Goal: Information Seeking & Learning: Learn about a topic

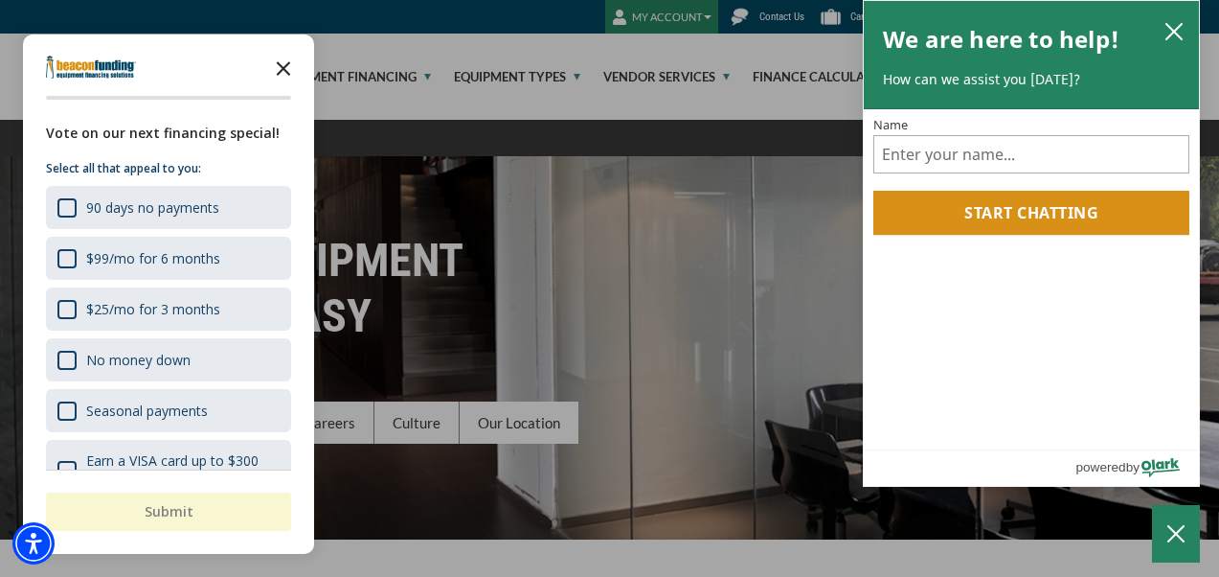
click at [285, 65] on polygon "Close the survey" at bounding box center [284, 68] width 14 height 14
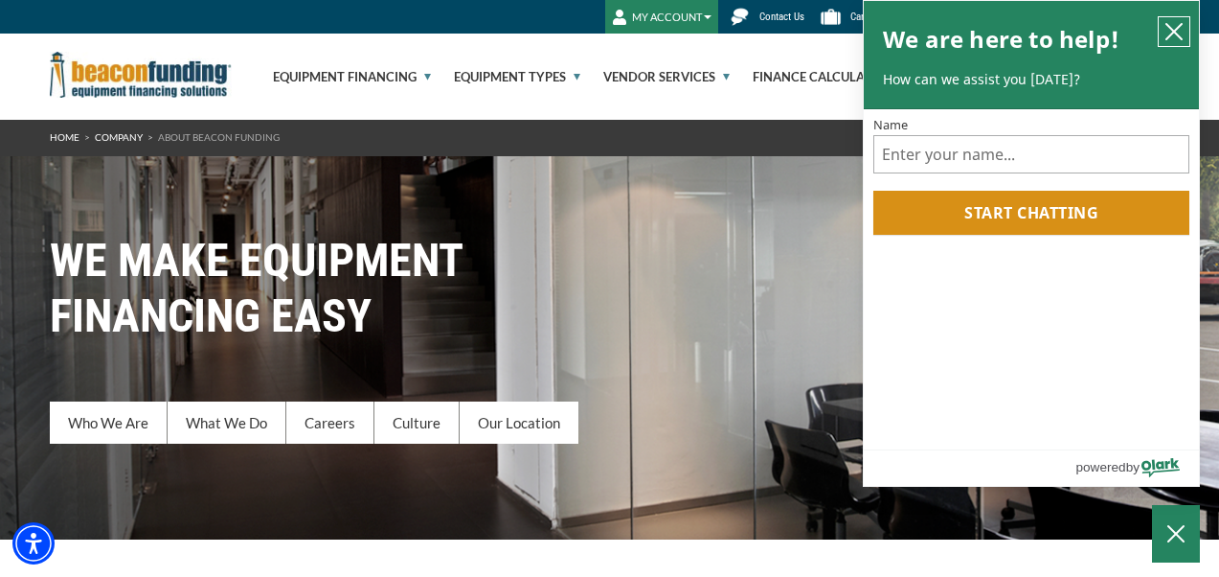
click at [1172, 33] on icon "close chatbox" at bounding box center [1174, 31] width 15 height 15
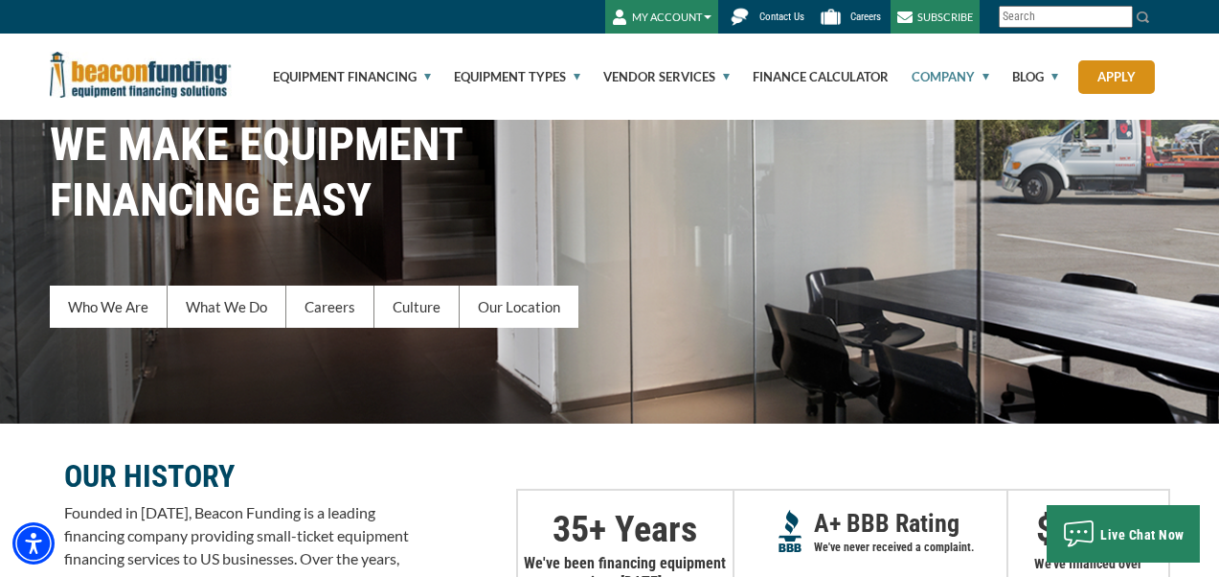
scroll to position [154, 0]
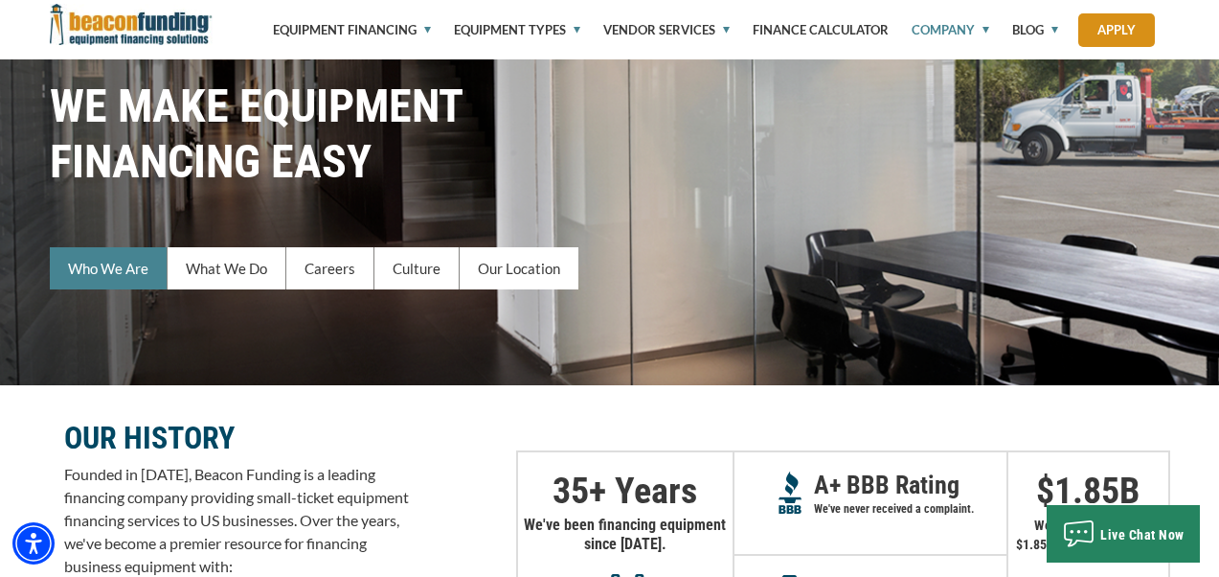
click at [115, 264] on link "Who We Are" at bounding box center [109, 268] width 118 height 42
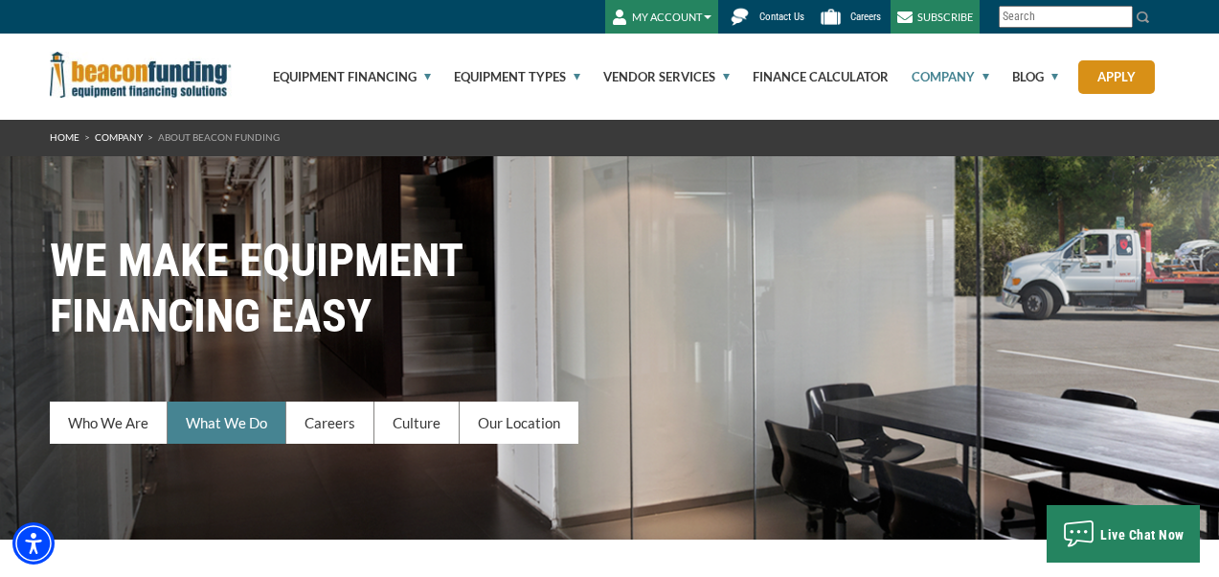
click at [233, 421] on link "What We Do" at bounding box center [227, 422] width 119 height 42
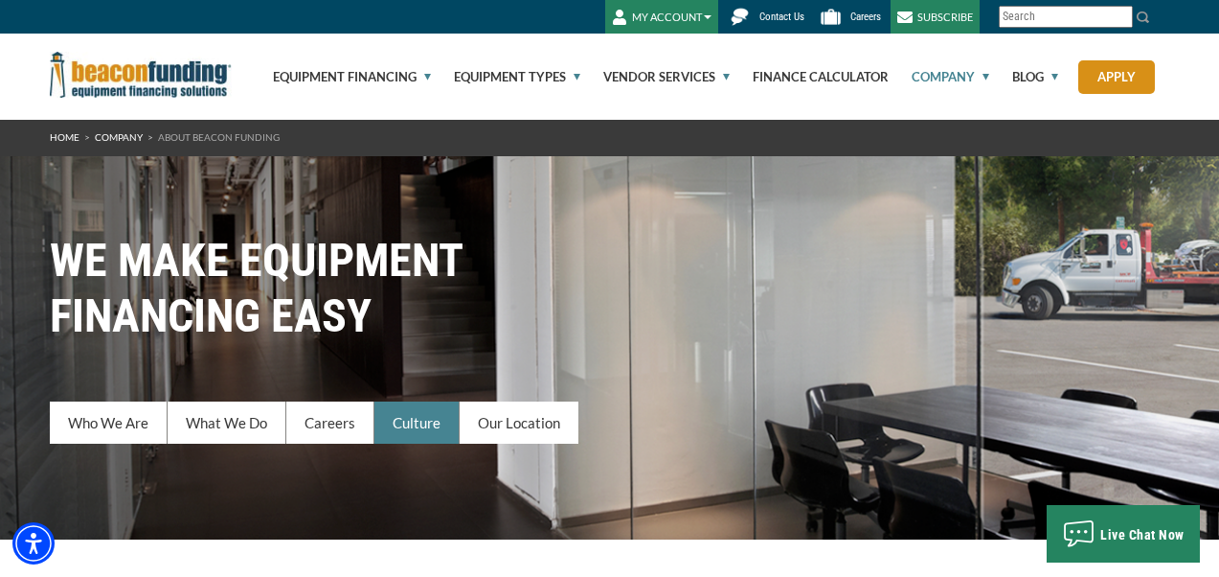
click at [411, 422] on link "Culture" at bounding box center [417, 422] width 85 height 42
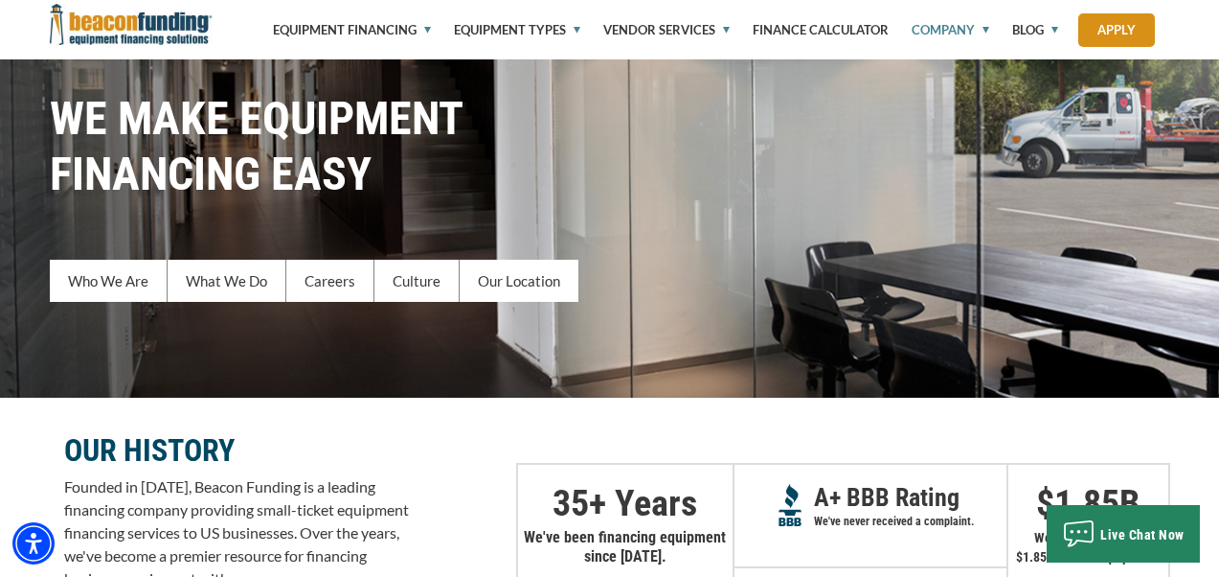
scroll to position [118, 0]
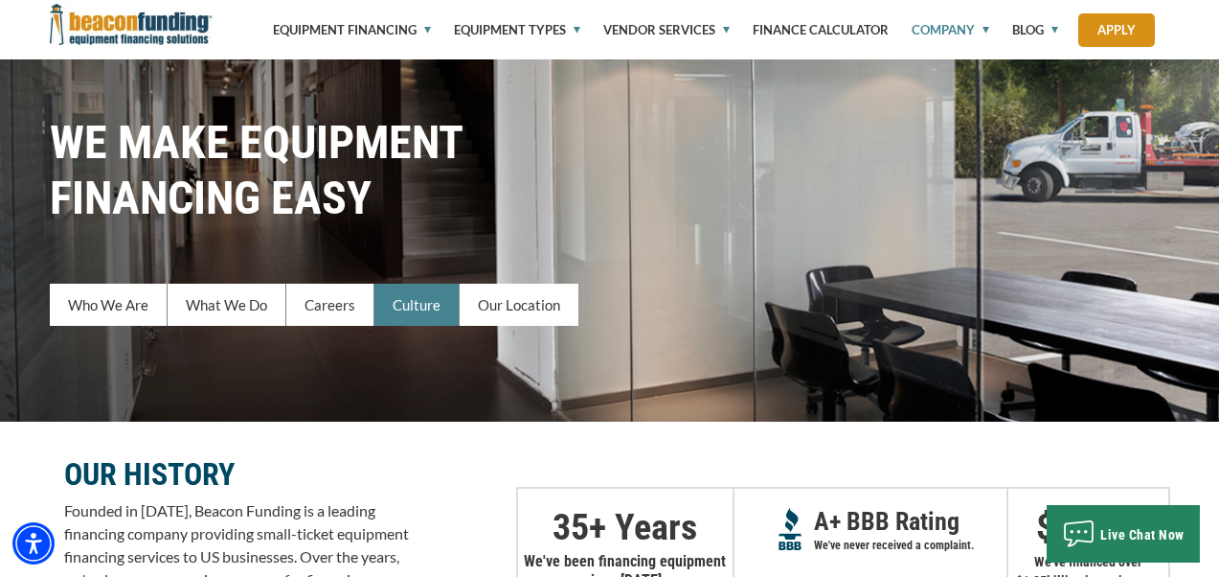
click at [427, 306] on link "Culture" at bounding box center [417, 305] width 85 height 42
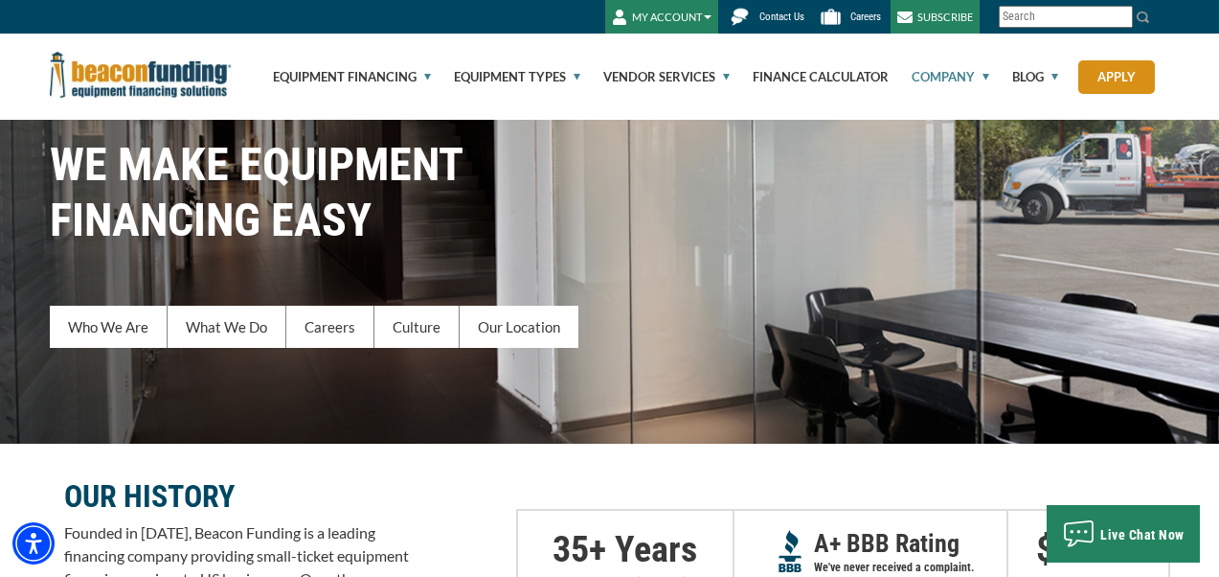
scroll to position [0, 0]
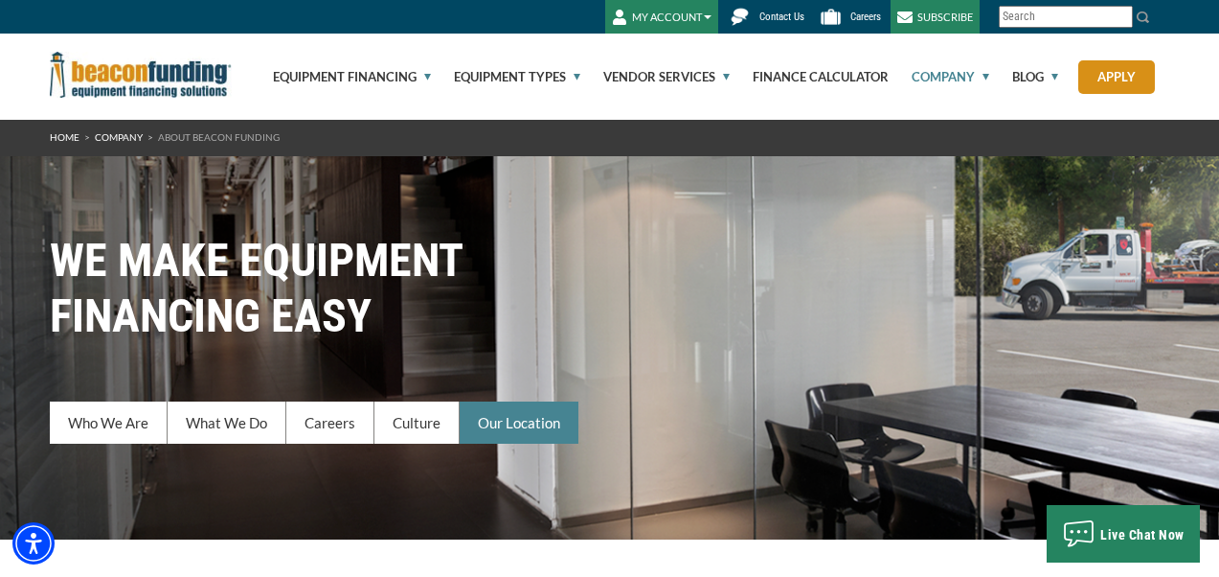
click at [511, 421] on link "Our Location" at bounding box center [519, 422] width 119 height 42
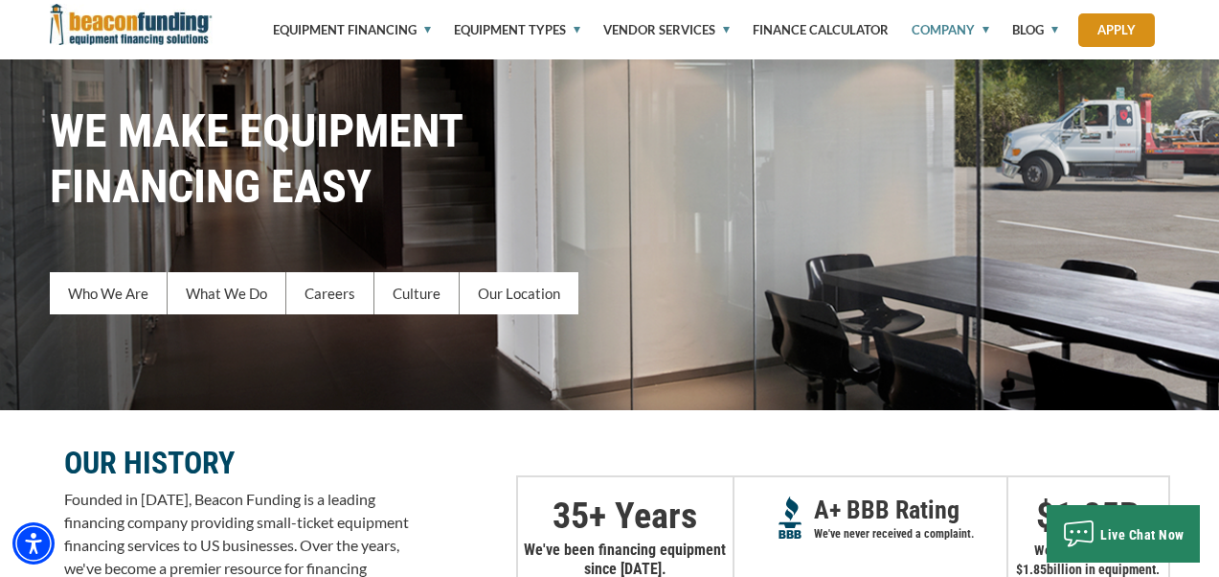
scroll to position [44, 0]
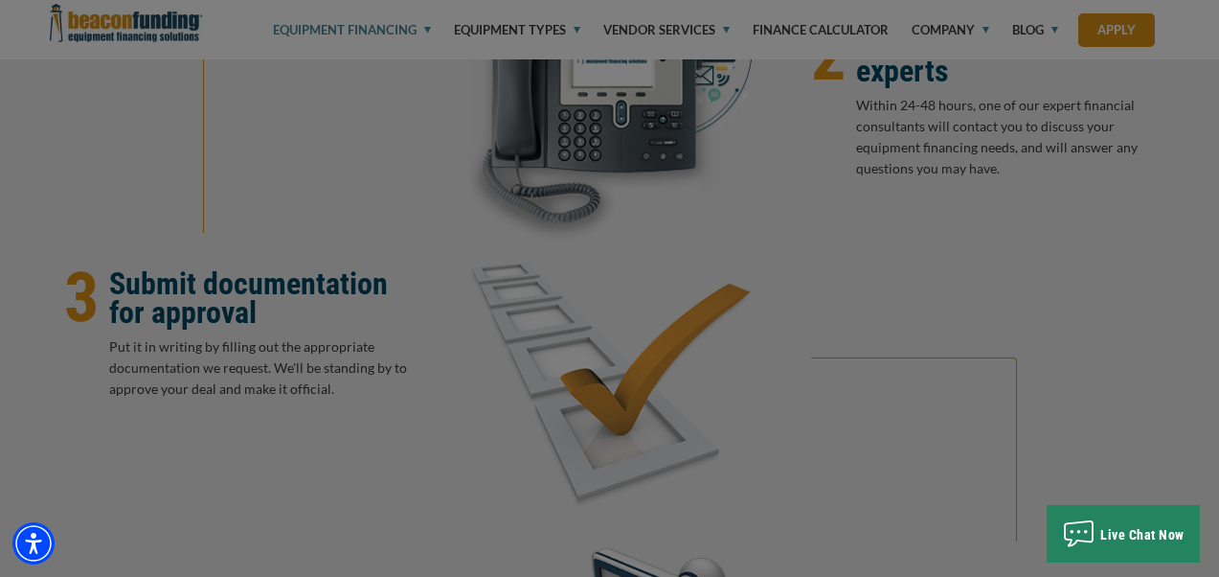
scroll to position [1833, 0]
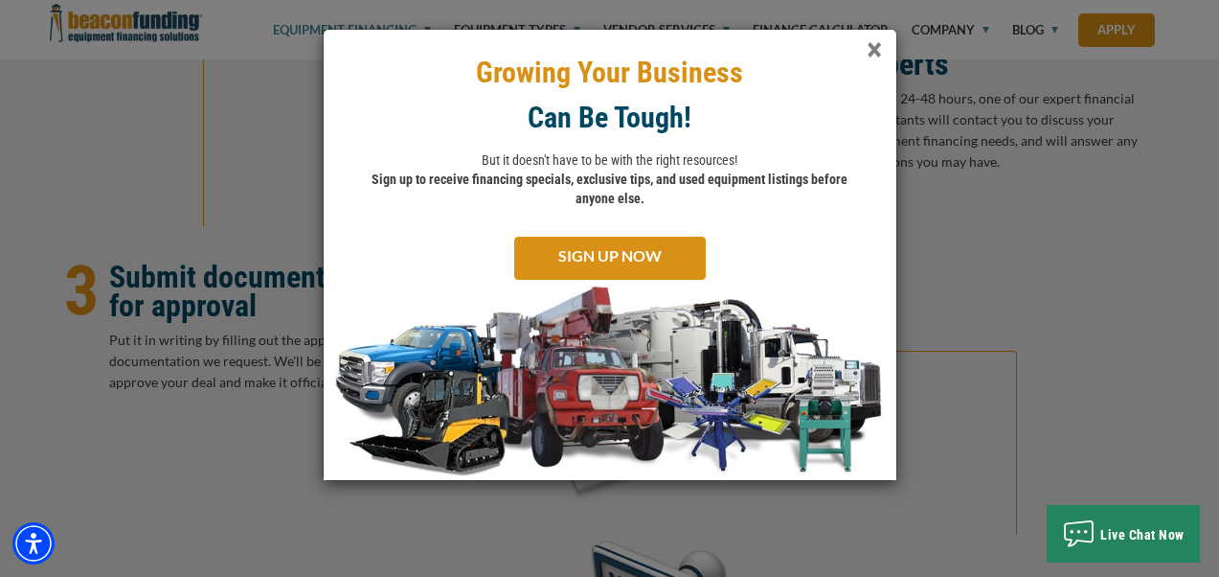
click at [876, 44] on span "×" at bounding box center [874, 50] width 15 height 39
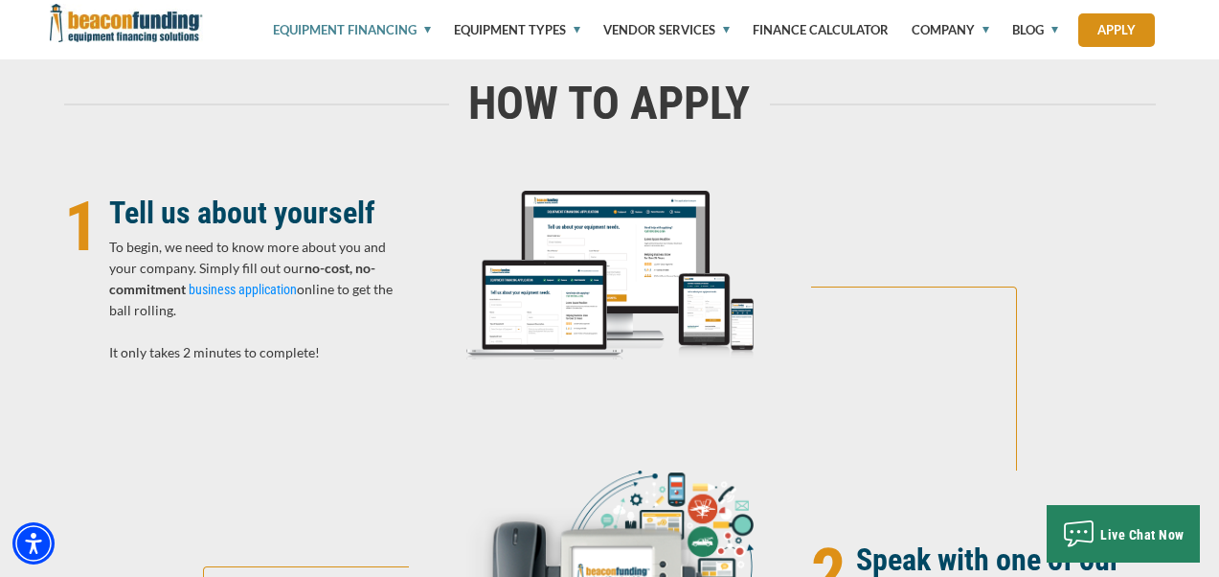
scroll to position [1326, 0]
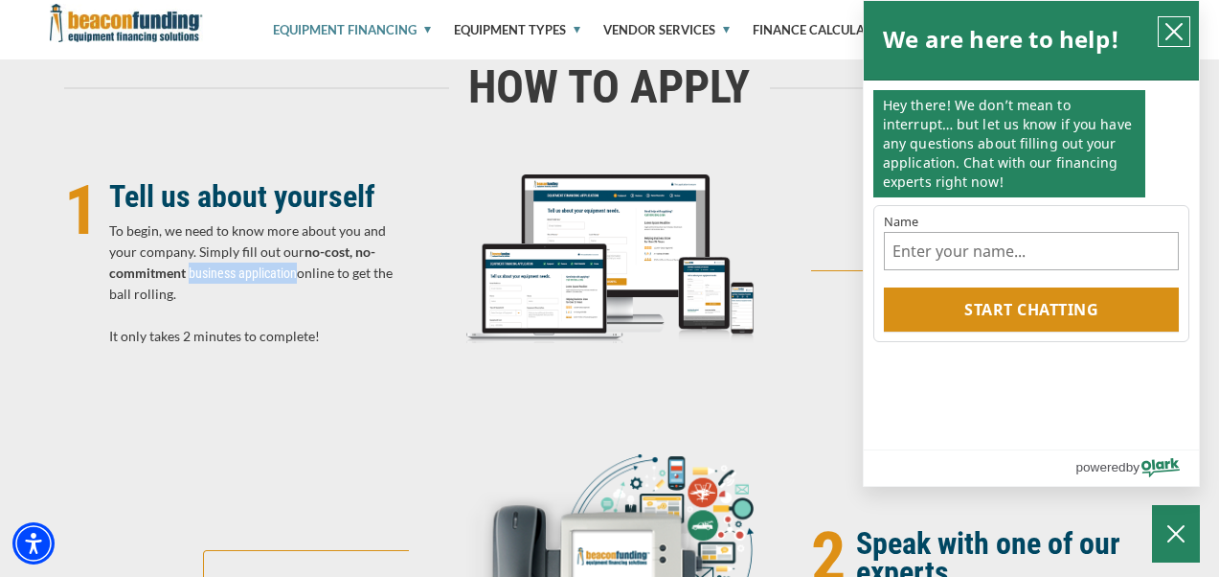
click at [1170, 29] on icon "close chatbox" at bounding box center [1174, 31] width 19 height 19
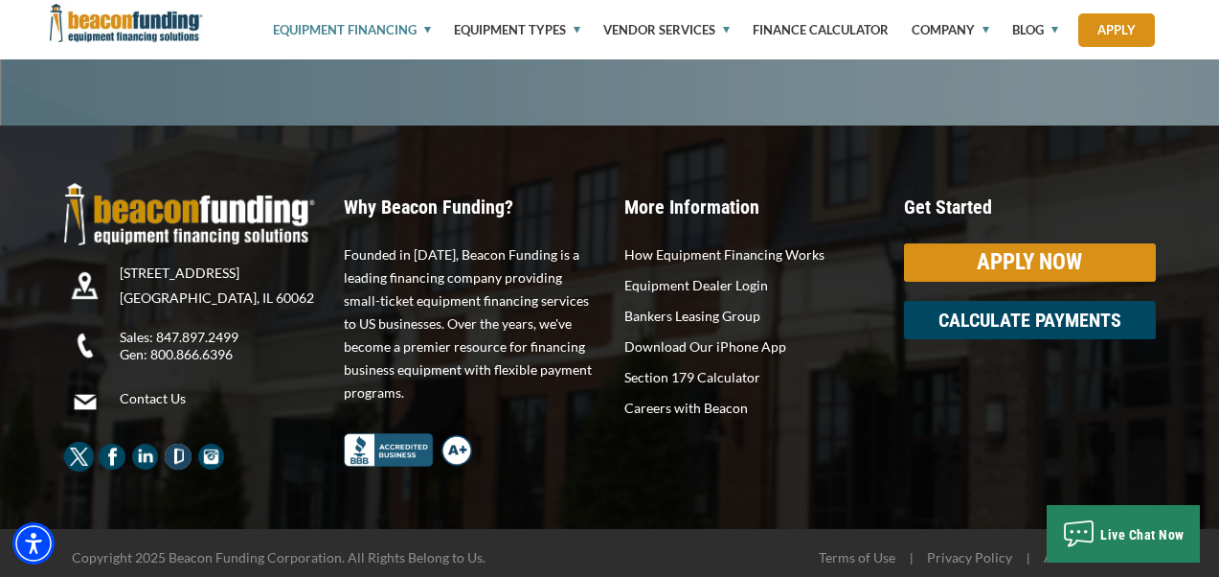
scroll to position [3648, 0]
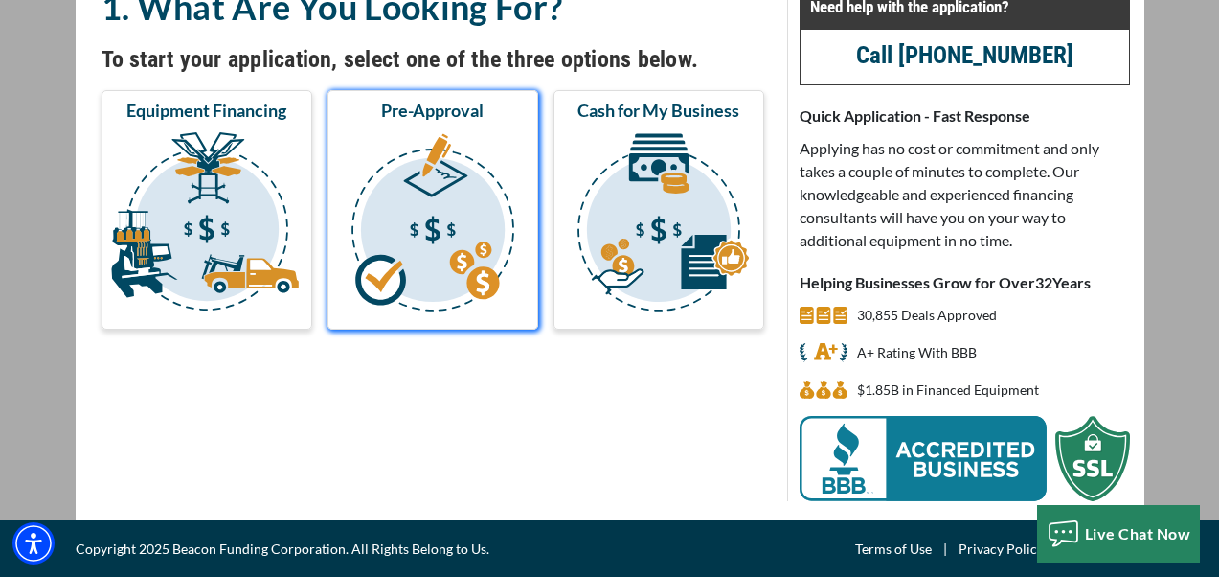
scroll to position [134, 0]
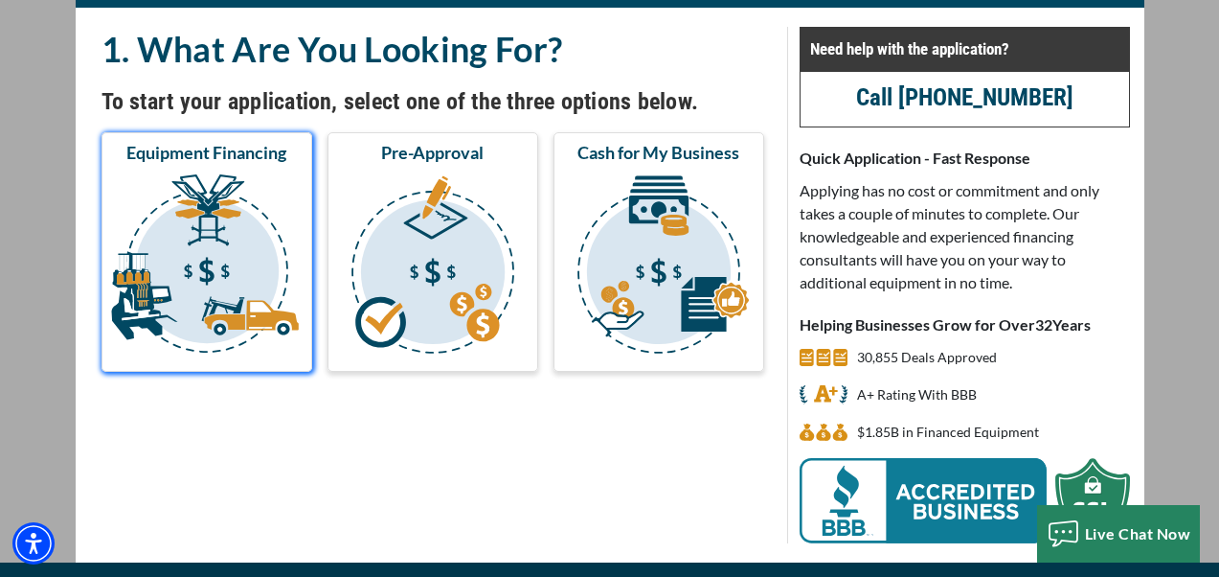
click at [252, 193] on img "submit" at bounding box center [206, 267] width 203 height 192
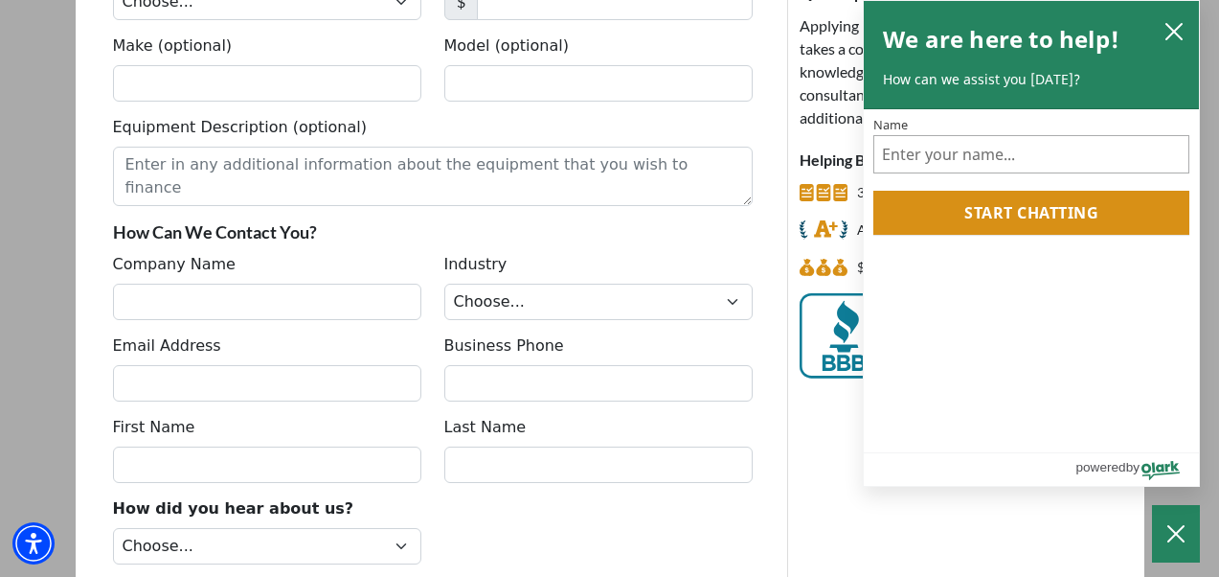
scroll to position [300, 0]
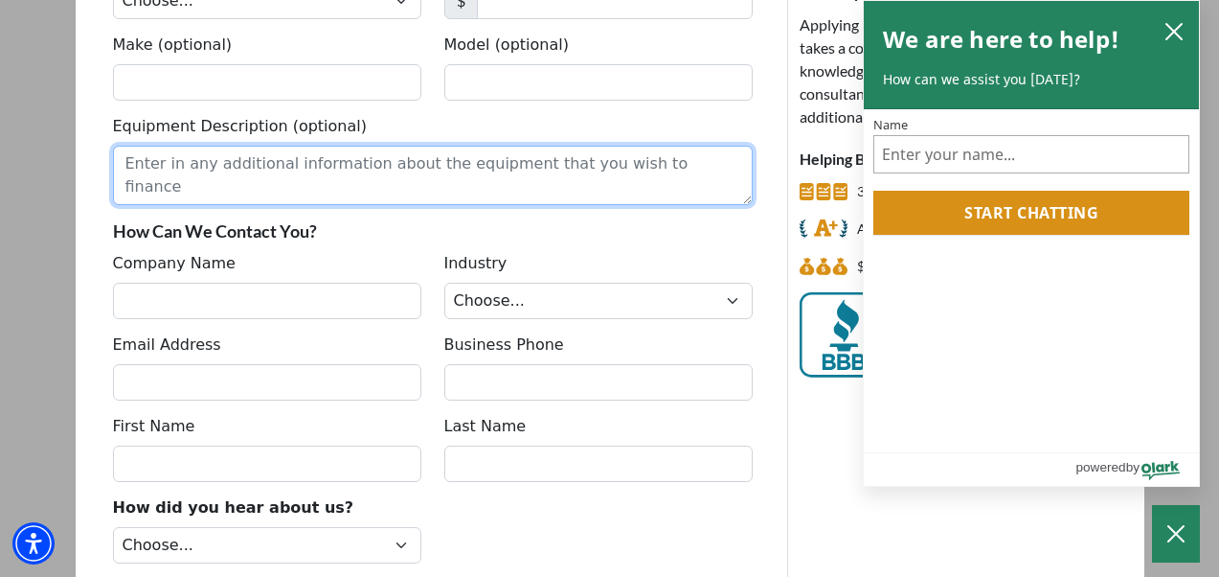
click at [632, 158] on textarea "Equipment Description (optional)" at bounding box center [433, 175] width 640 height 59
type textarea "l"
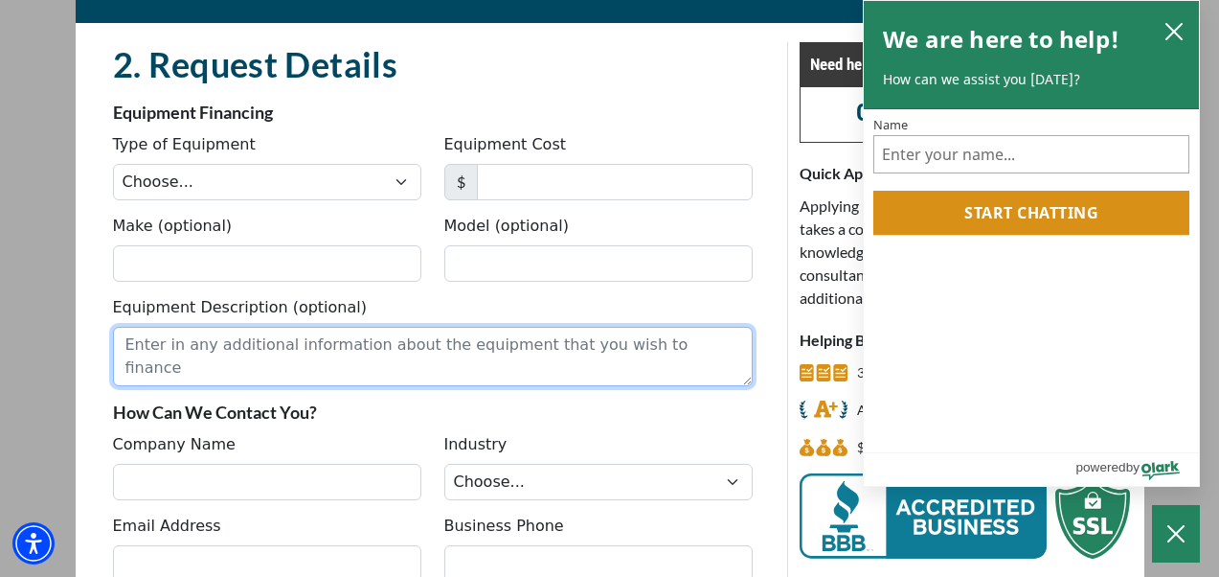
scroll to position [106, 0]
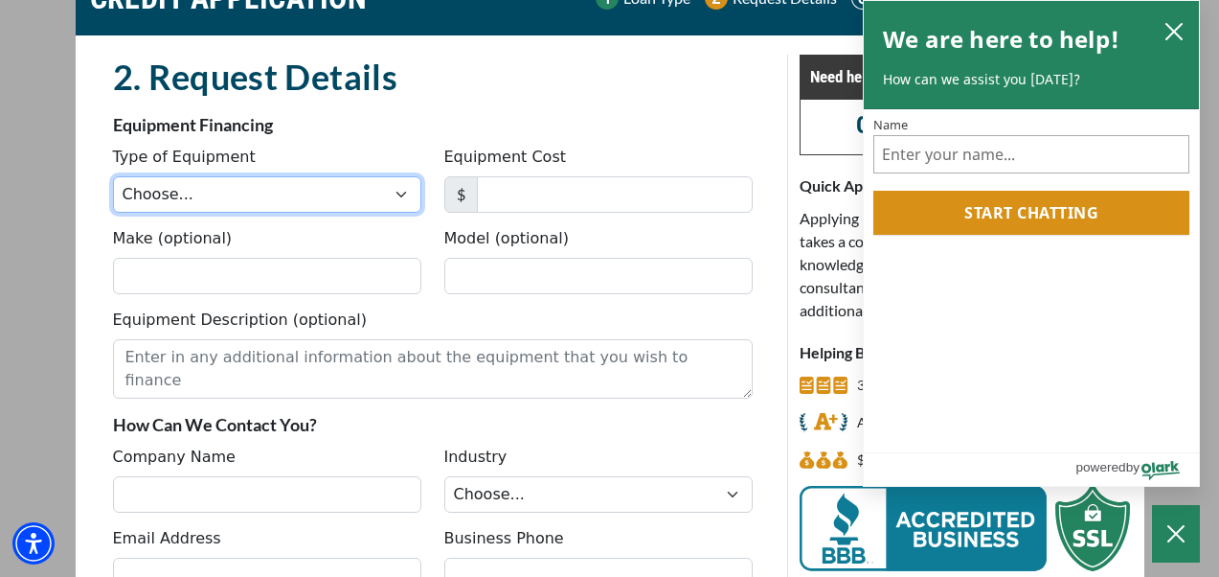
click at [403, 196] on select "Choose... Backhoe Boom/Bucket Truck Chipper Commercial Mower Crane DTG/DTF Prin…" at bounding box center [267, 194] width 308 height 36
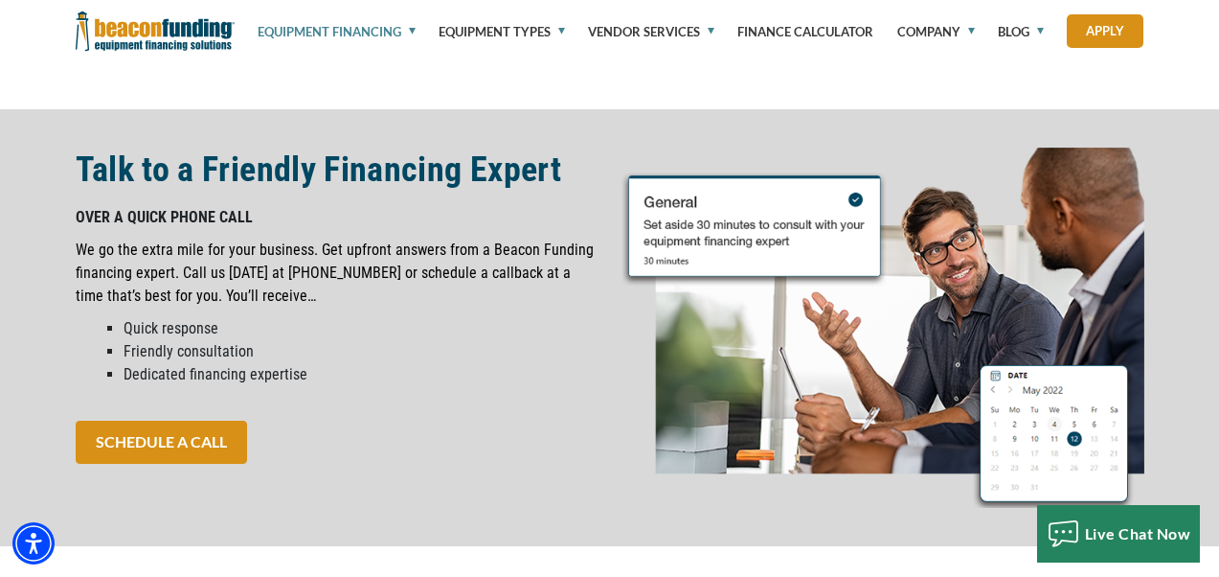
scroll to position [1169, 0]
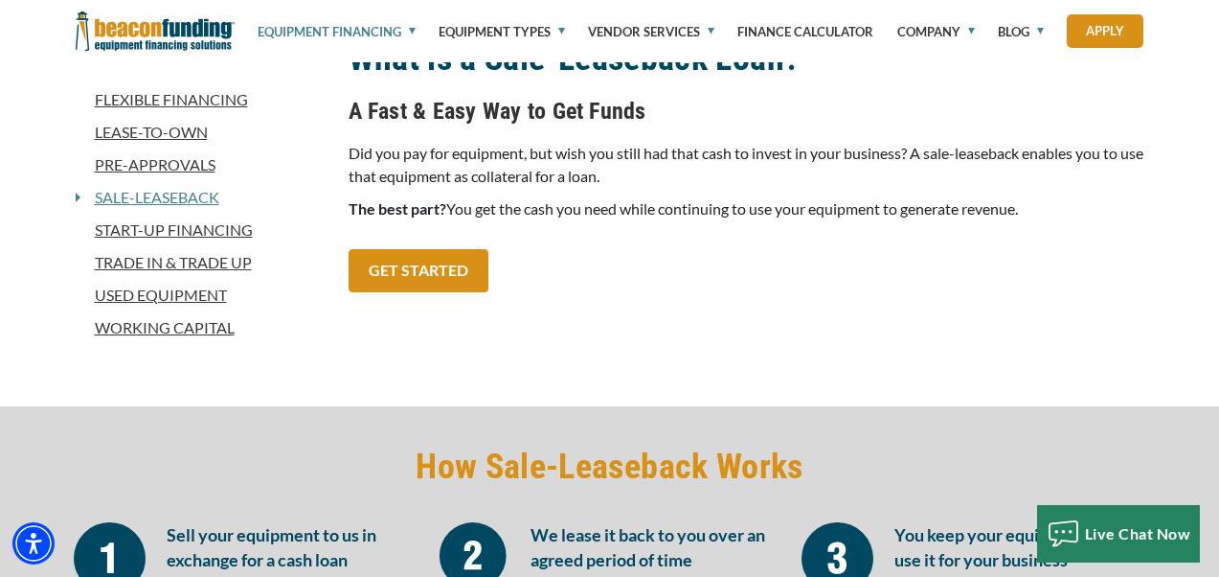
scroll to position [894, 0]
click at [168, 226] on link "Start-Up Financing" at bounding box center [201, 228] width 250 height 23
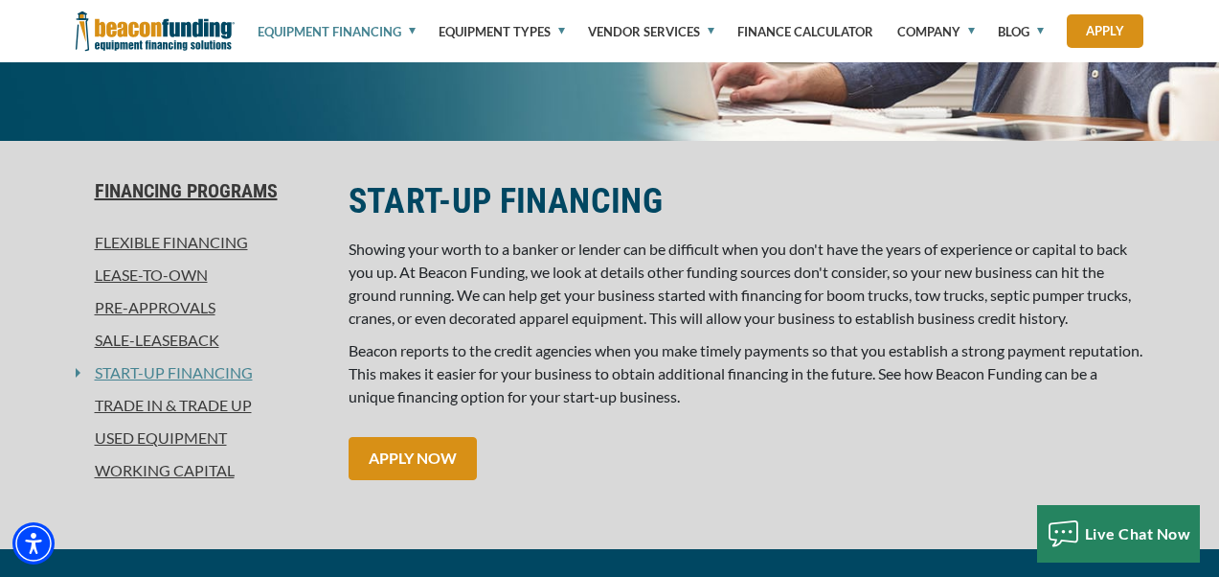
scroll to position [407, 0]
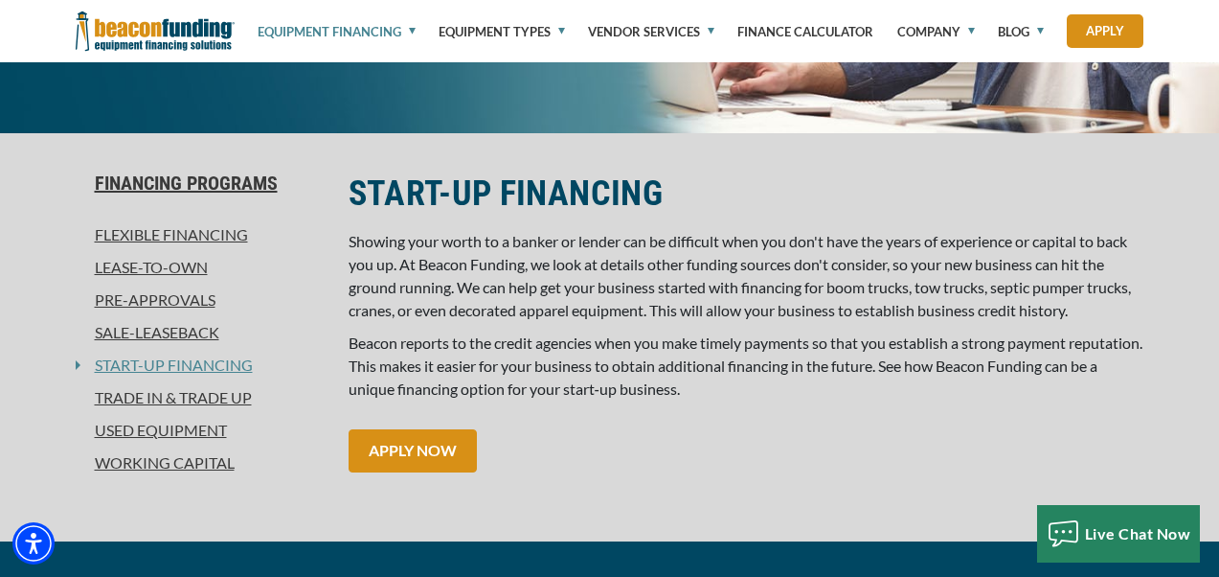
click at [186, 397] on link "Trade In & Trade Up" at bounding box center [201, 397] width 250 height 23
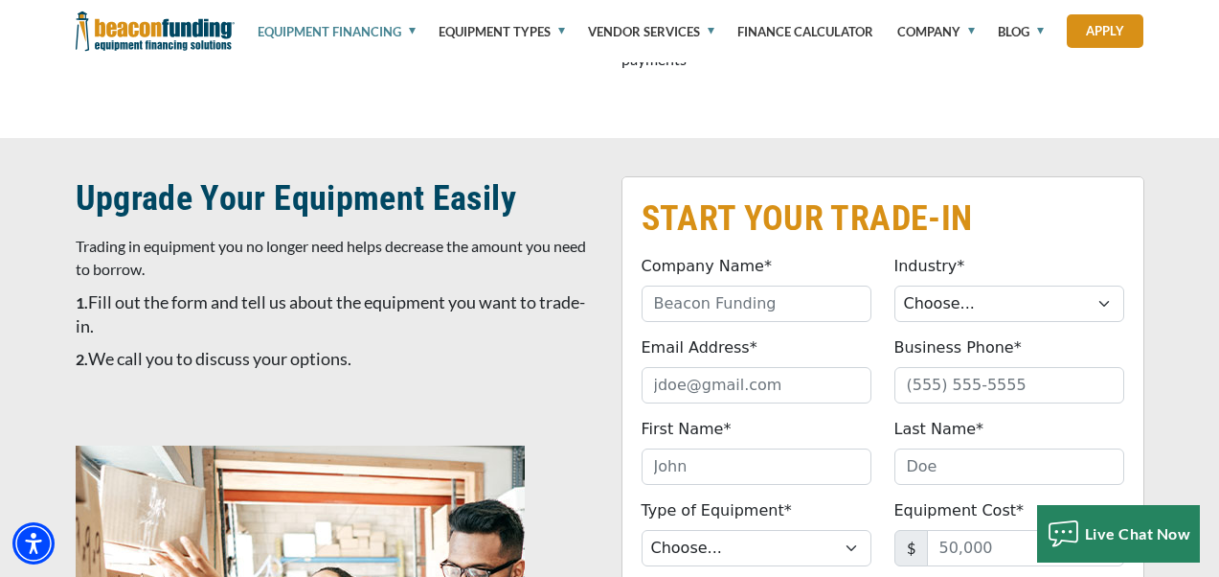
scroll to position [983, 0]
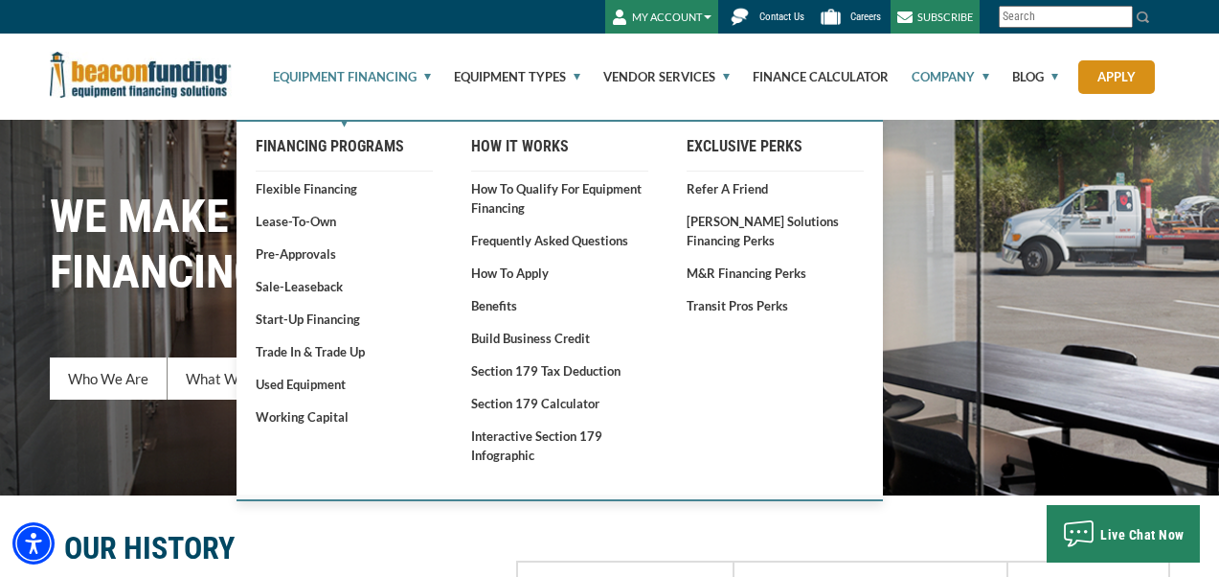
click at [424, 75] on link "Equipment Financing" at bounding box center [341, 77] width 180 height 86
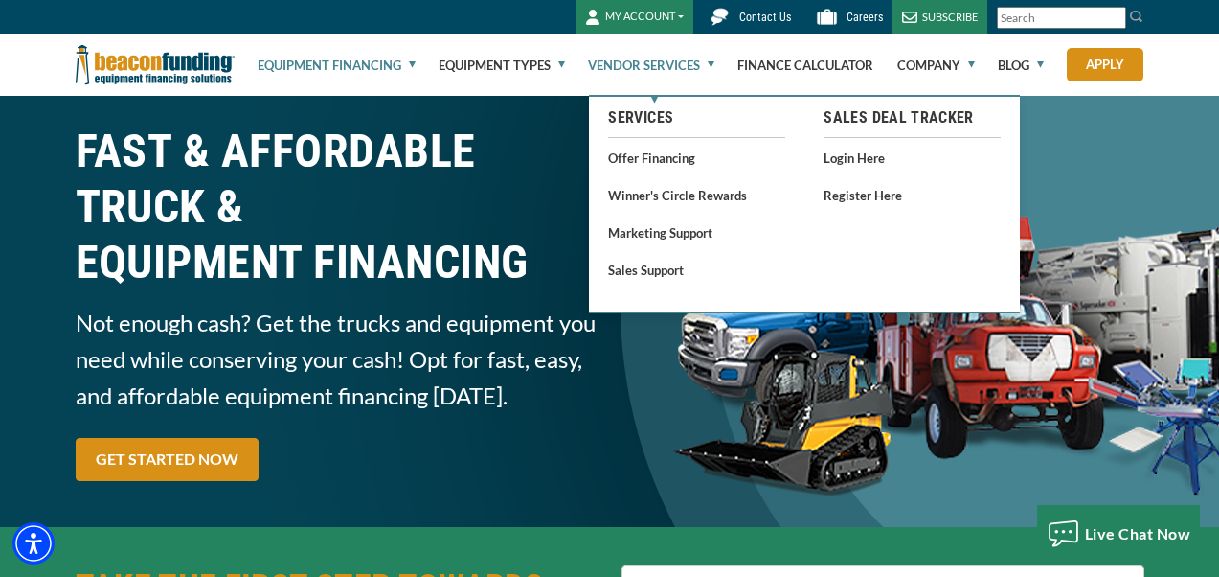
click at [656, 64] on link "Vendor Services" at bounding box center [651, 64] width 126 height 61
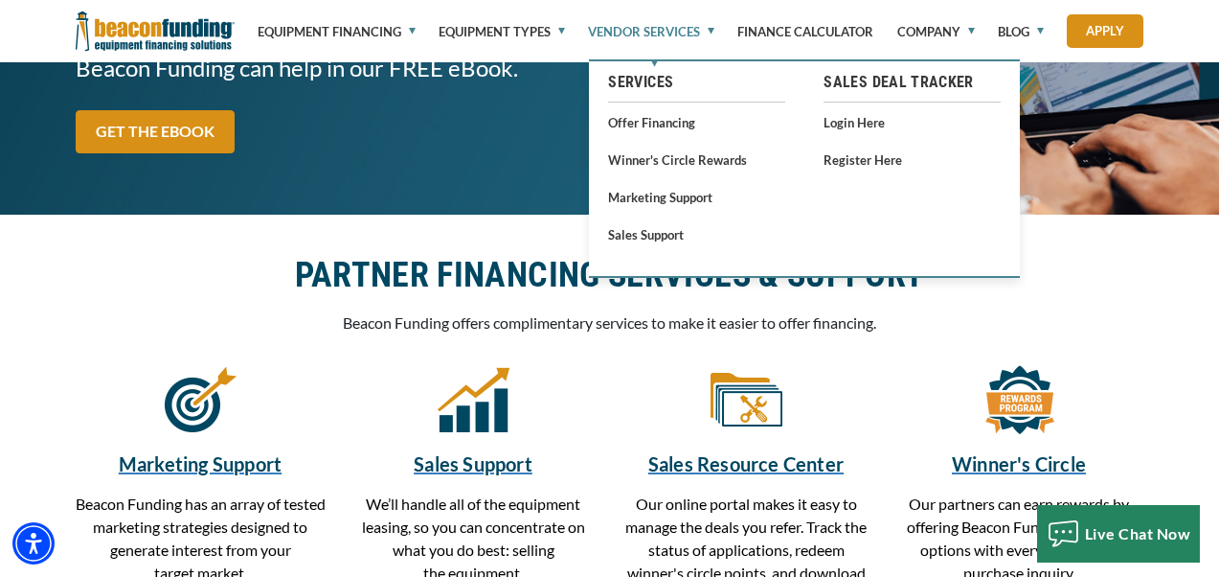
scroll to position [311, 0]
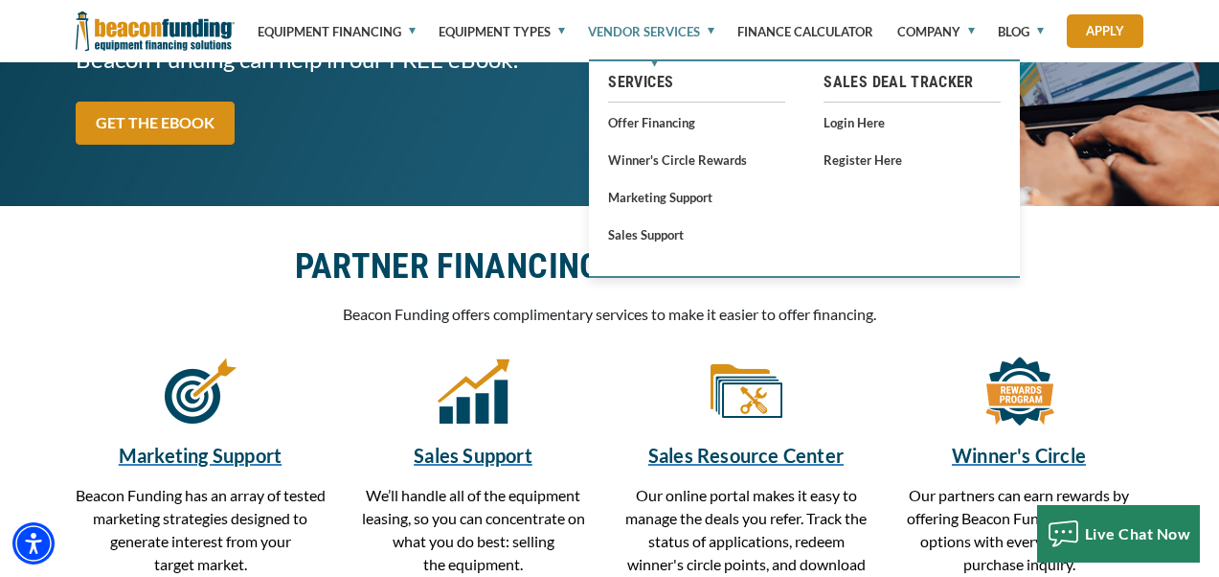
click at [468, 189] on div "DESTROY STICKER SHOCK WITH AFFORDABLE FINANCING Want to win more deals? Offer y…" at bounding box center [609, 14] width 1219 height 383
click at [644, 119] on link "Offer Financing" at bounding box center [696, 122] width 177 height 24
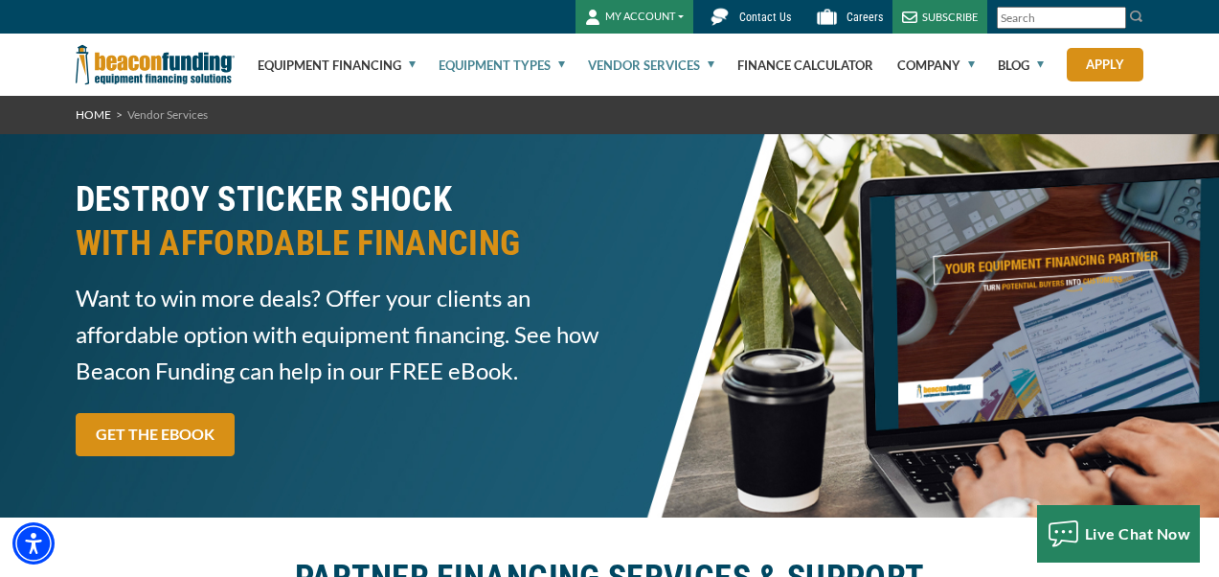
click at [509, 57] on link "Equipment Types" at bounding box center [502, 64] width 126 height 61
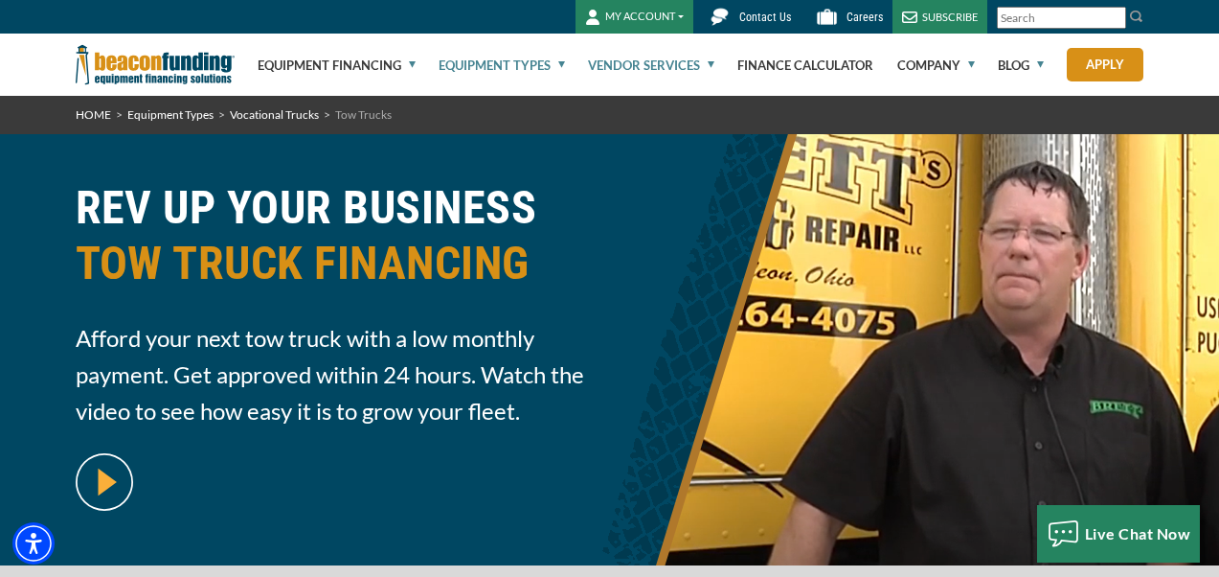
click at [653, 61] on link "Vendor Services" at bounding box center [651, 64] width 126 height 61
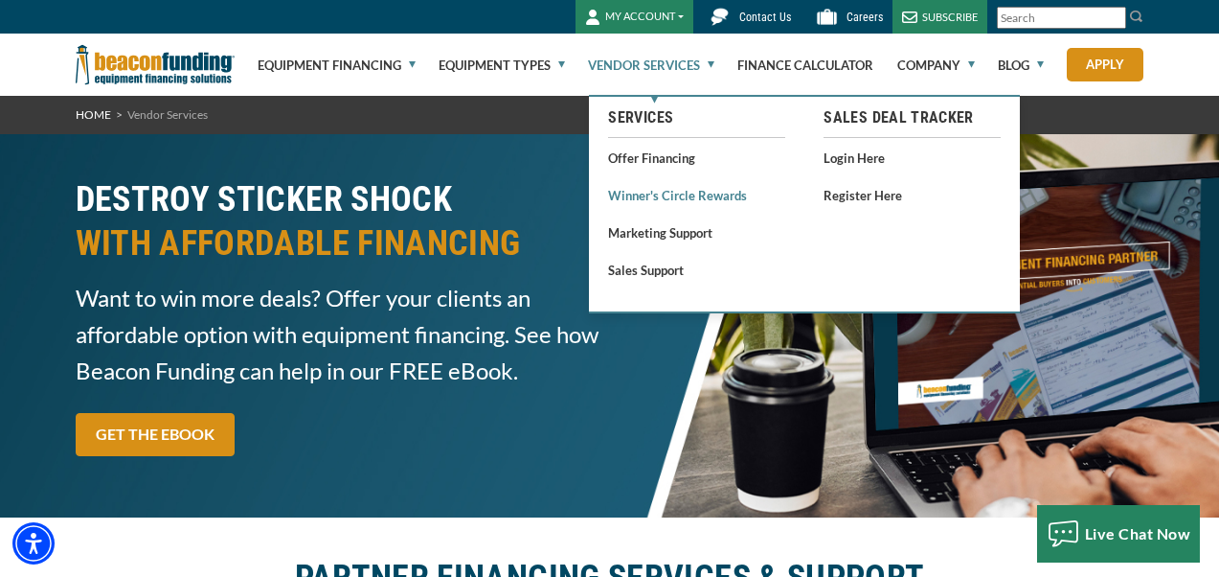
click at [666, 192] on link "Winner's Circle Rewards" at bounding box center [696, 195] width 177 height 24
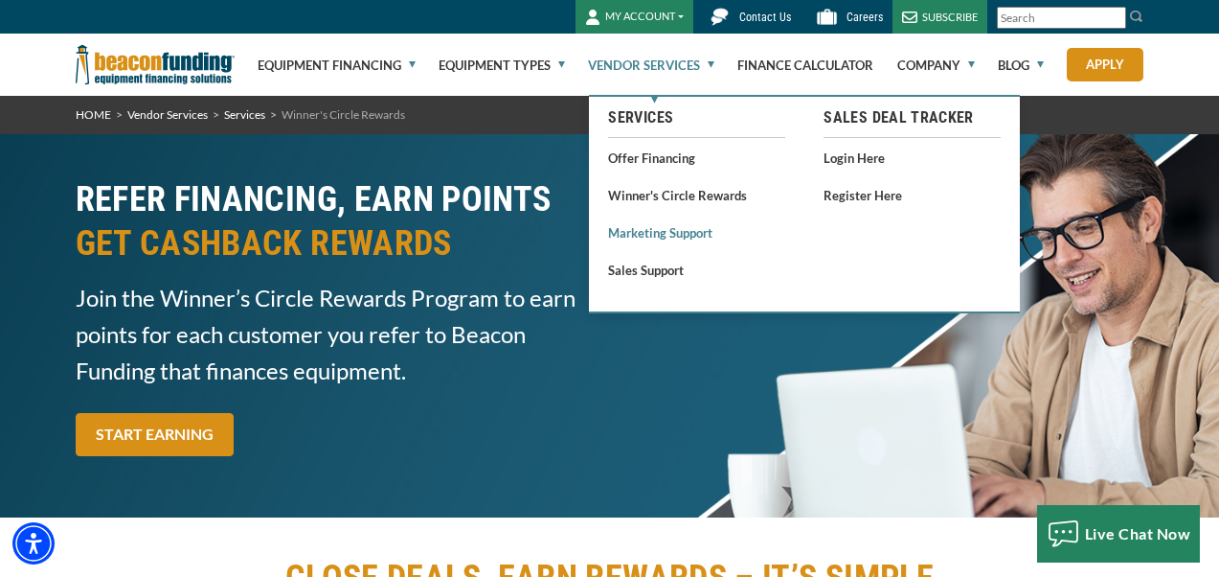
click at [684, 234] on link "Marketing Support" at bounding box center [696, 232] width 177 height 24
